Goal: Information Seeking & Learning: Check status

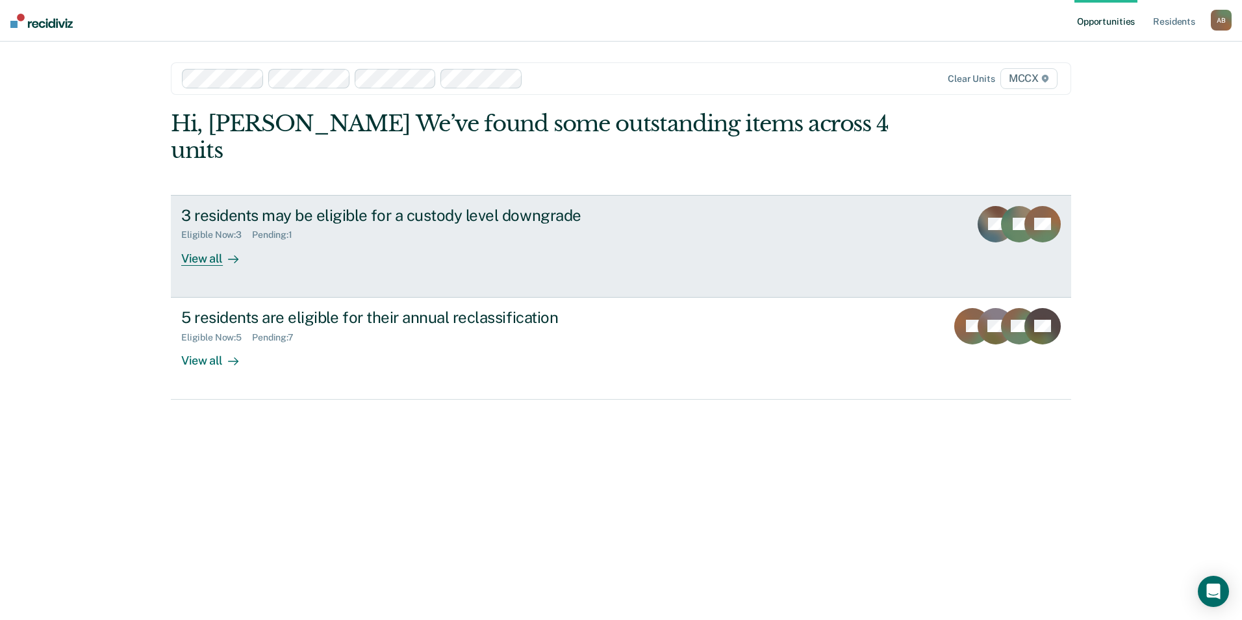
click at [209, 240] on div "View all" at bounding box center [217, 252] width 73 height 25
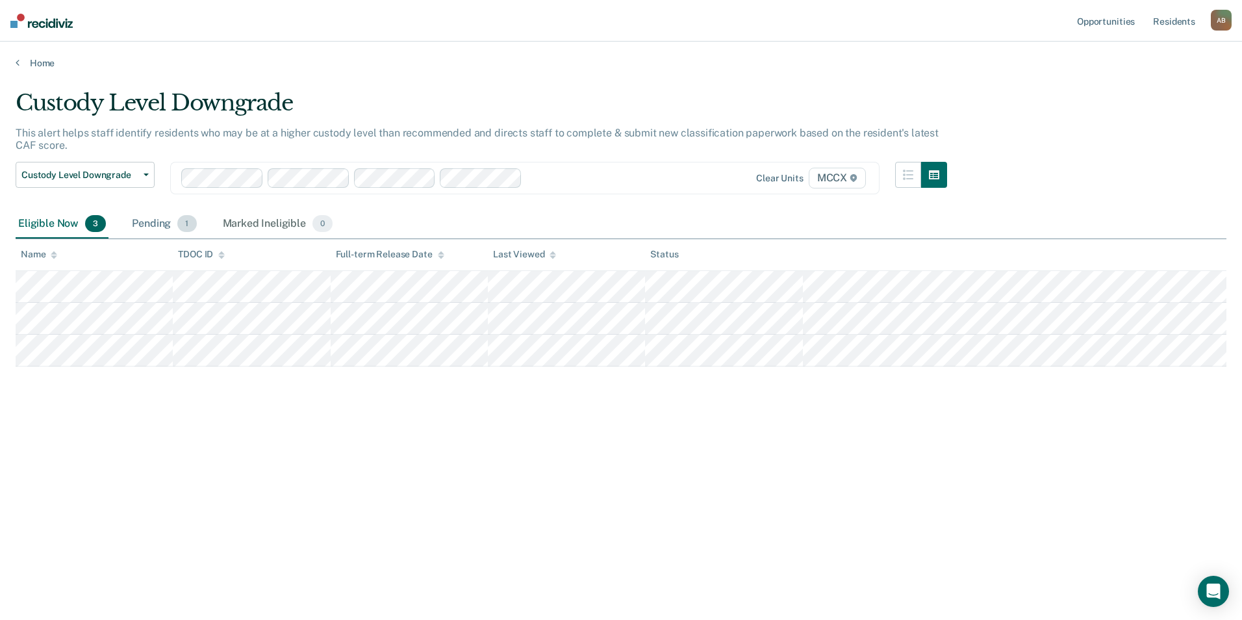
click at [145, 225] on div "Pending 1" at bounding box center [164, 224] width 70 height 29
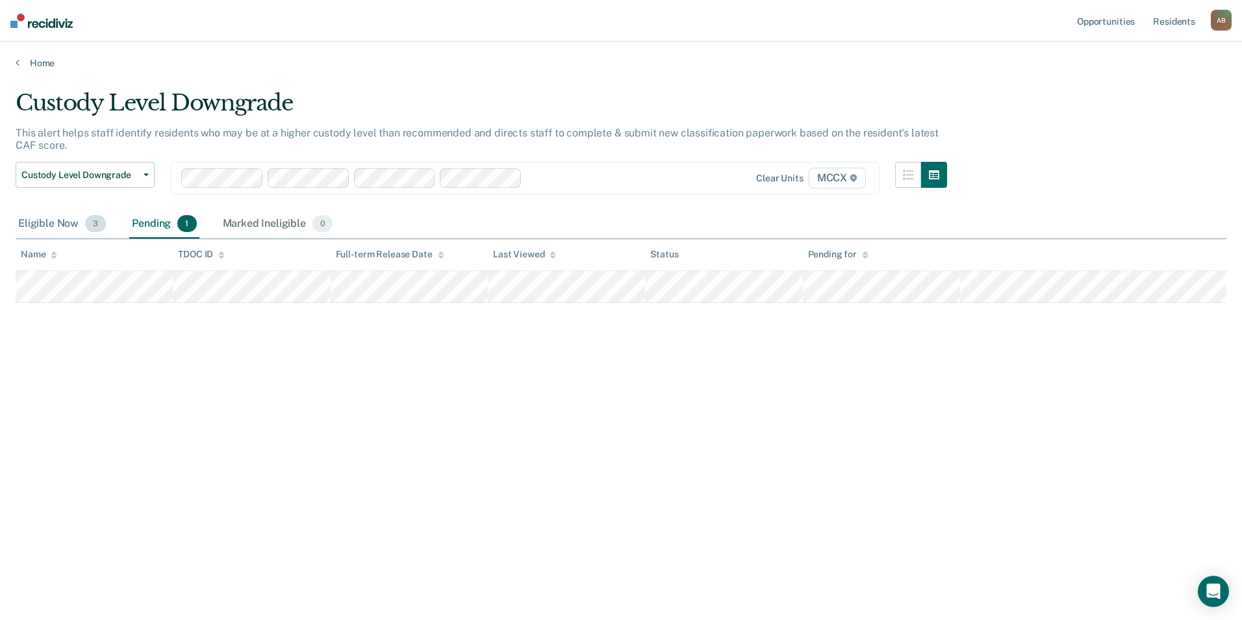
click at [43, 224] on div "Eligible Now 3" at bounding box center [62, 224] width 93 height 29
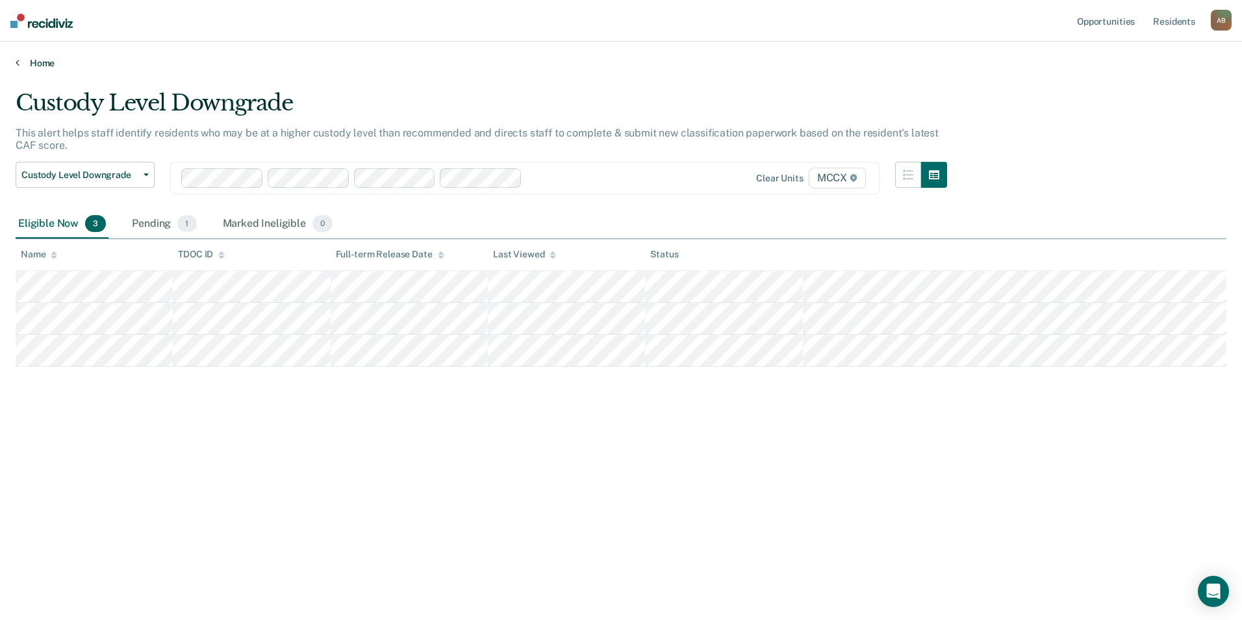
click at [29, 62] on link "Home" at bounding box center [621, 63] width 1211 height 12
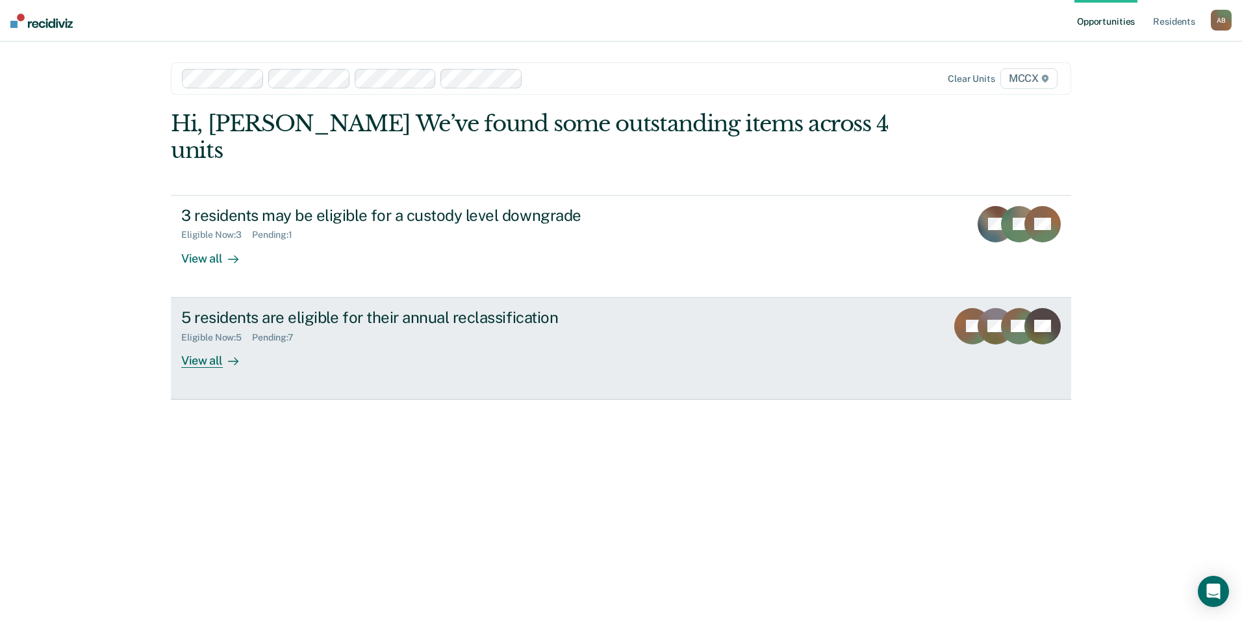
click at [229, 353] on div at bounding box center [231, 360] width 16 height 15
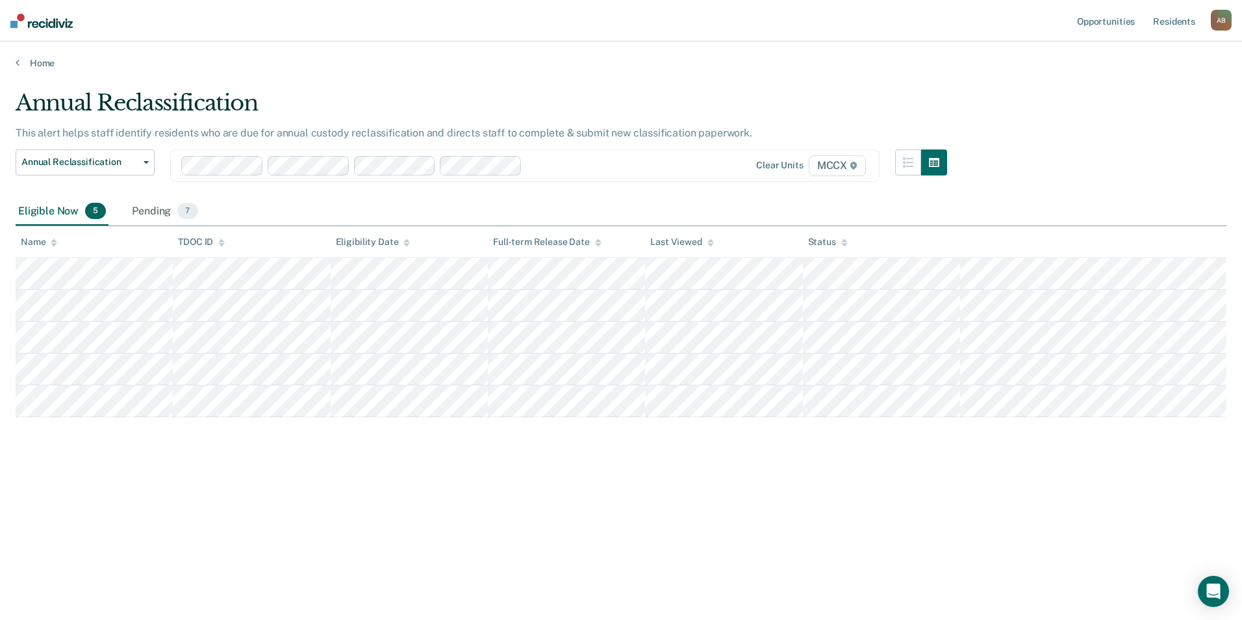
click at [959, 478] on div "Annual Reclassification This alert helps staff identify residents who are due f…" at bounding box center [621, 306] width 1211 height 433
click at [164, 207] on div "Pending 7" at bounding box center [164, 211] width 71 height 29
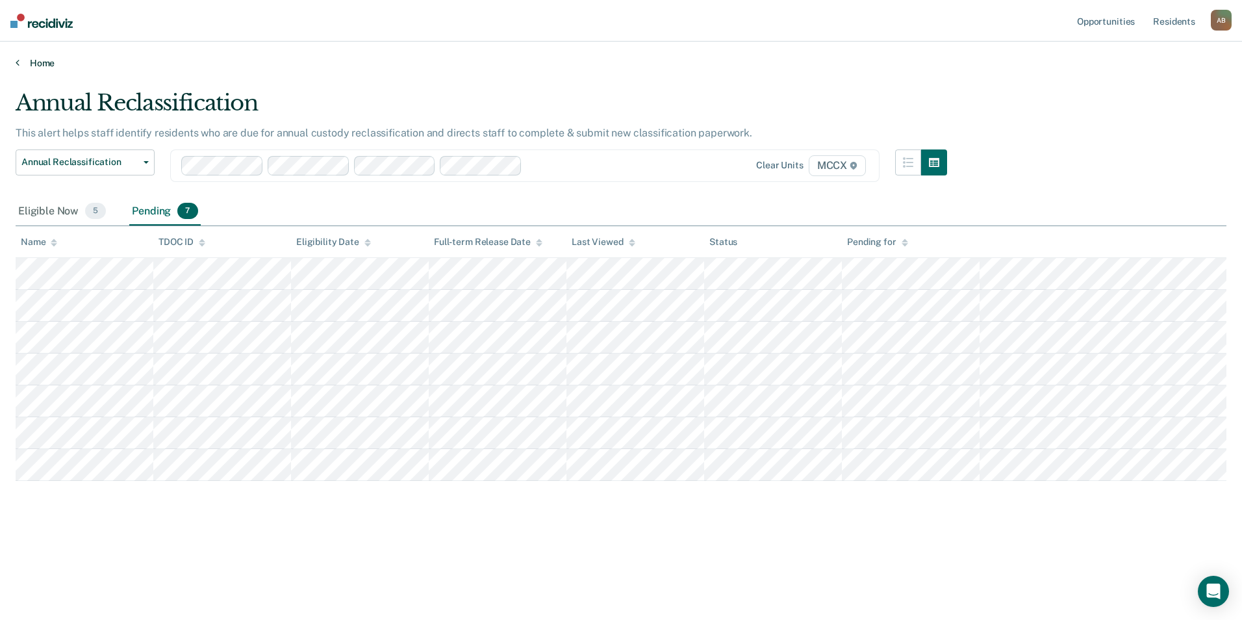
click at [24, 66] on link "Home" at bounding box center [621, 63] width 1211 height 12
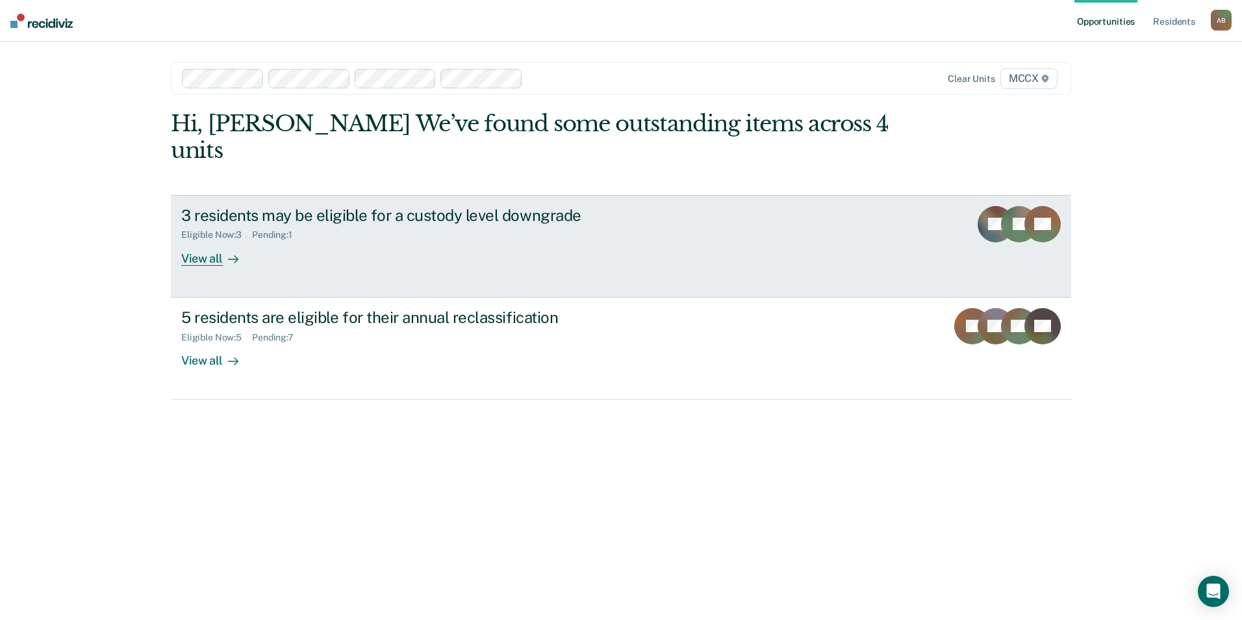
click at [210, 240] on div "View all" at bounding box center [217, 252] width 73 height 25
